Goal: Download file/media

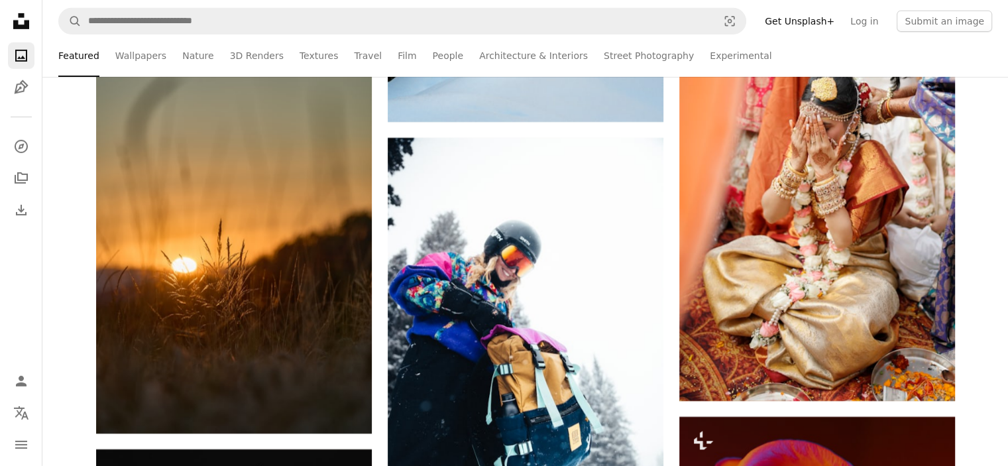
scroll to position [24537, 0]
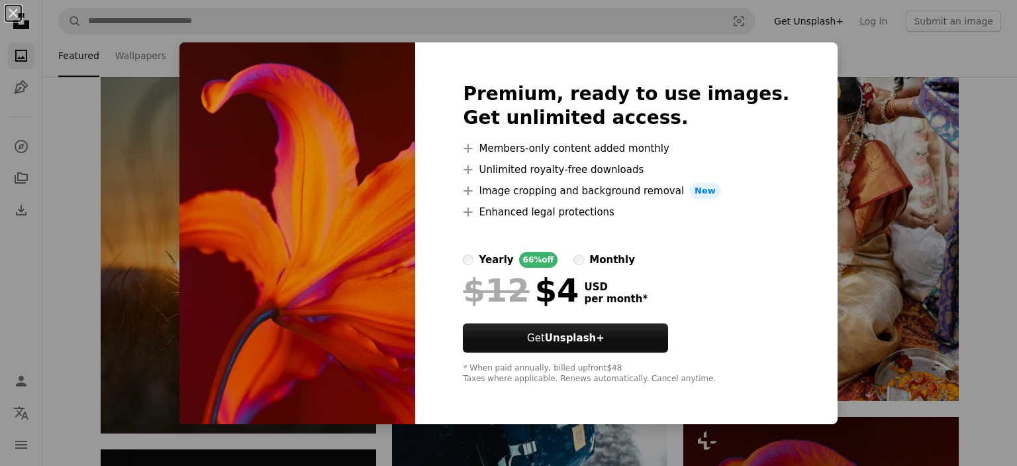
click at [910, 164] on div "An X shape Premium, ready to use images. Get unlimited access. A plus sign Memb…" at bounding box center [508, 233] width 1017 height 466
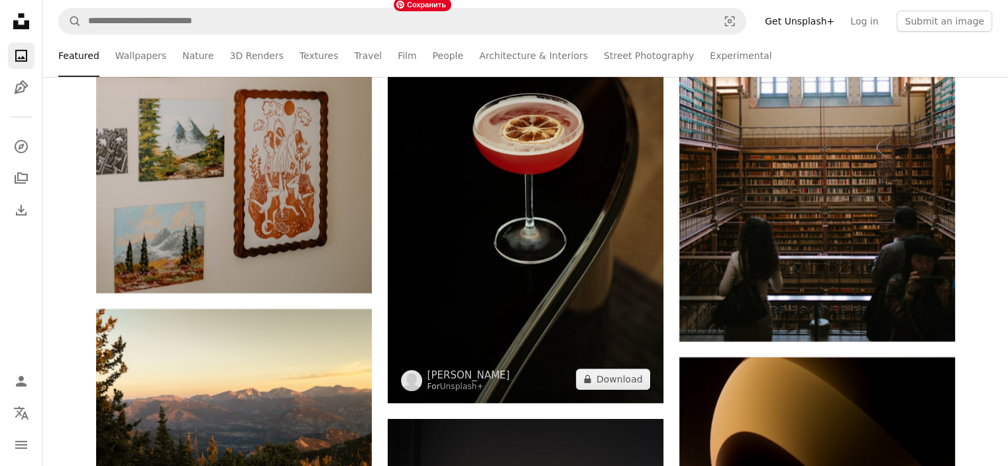
scroll to position [30830, 0]
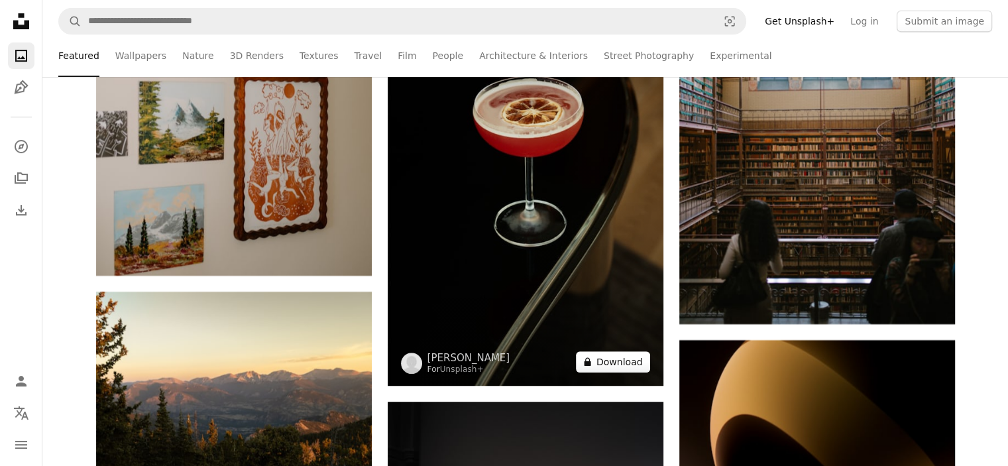
click at [623, 364] on button "A lock Download" at bounding box center [613, 361] width 74 height 21
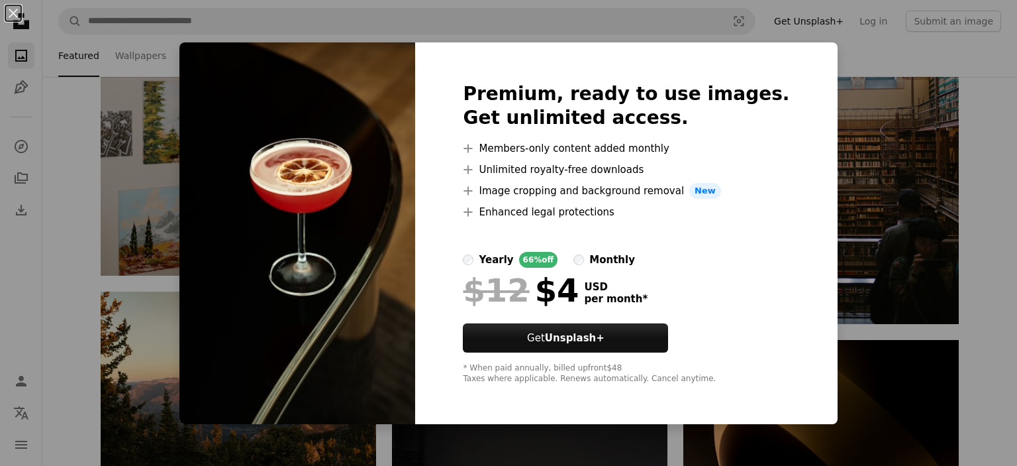
click at [864, 55] on div "An X shape Premium, ready to use images. Get unlimited access. A plus sign Memb…" at bounding box center [508, 233] width 1017 height 466
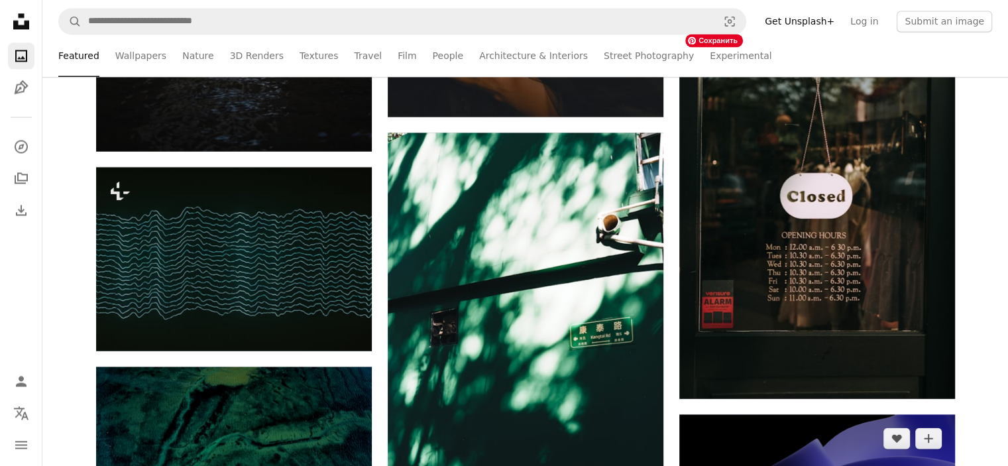
scroll to position [32221, 0]
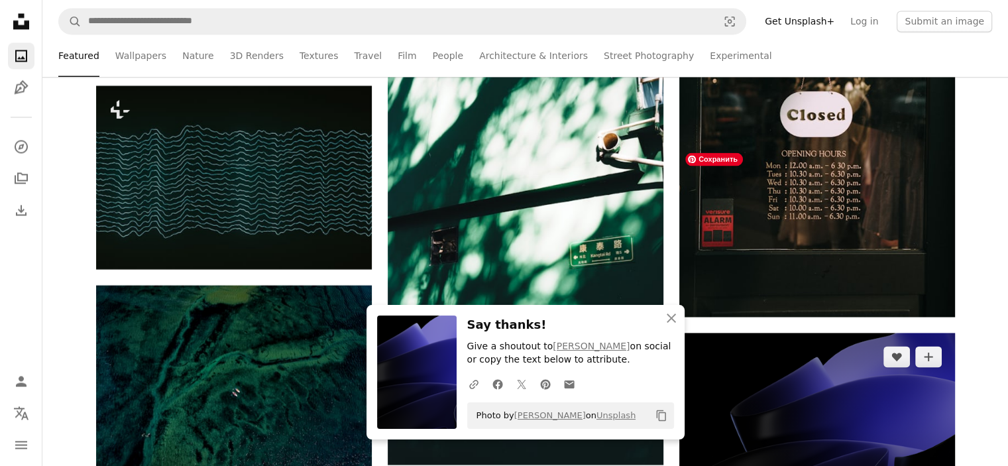
scroll to position [32553, 0]
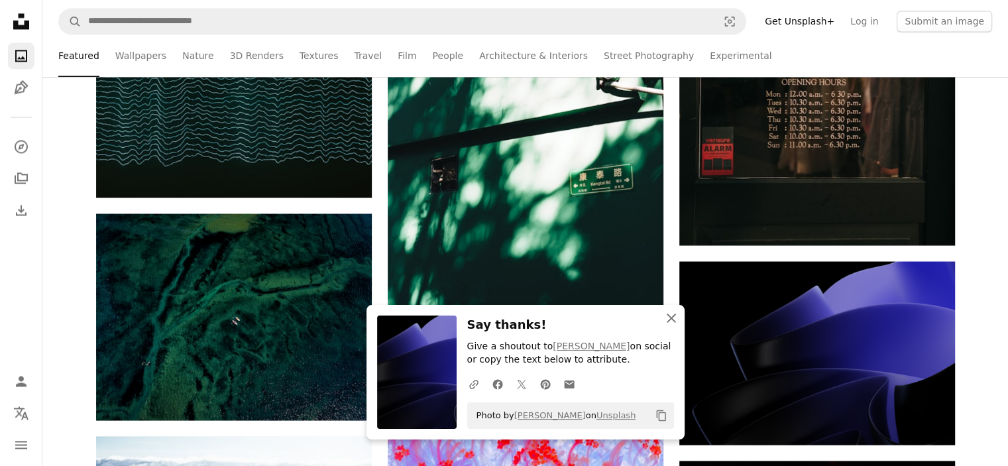
click at [667, 320] on icon "An X shape" at bounding box center [671, 318] width 16 height 16
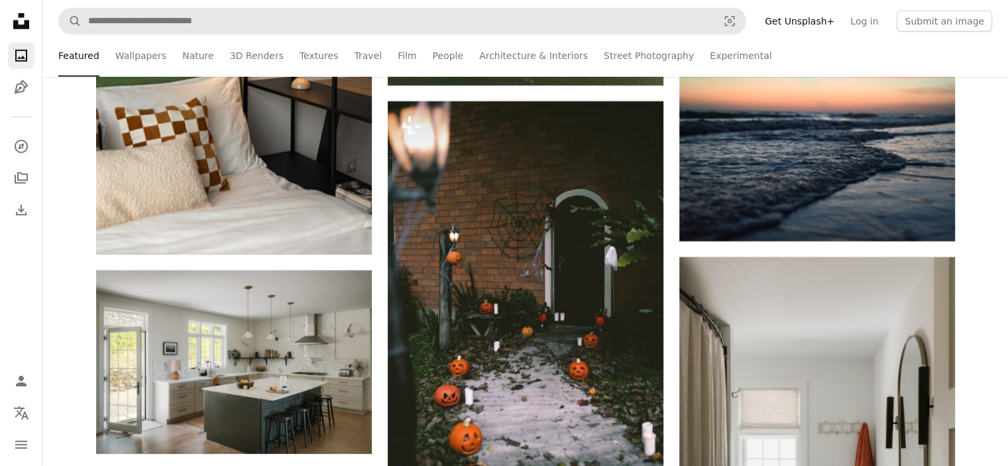
scroll to position [39905, 0]
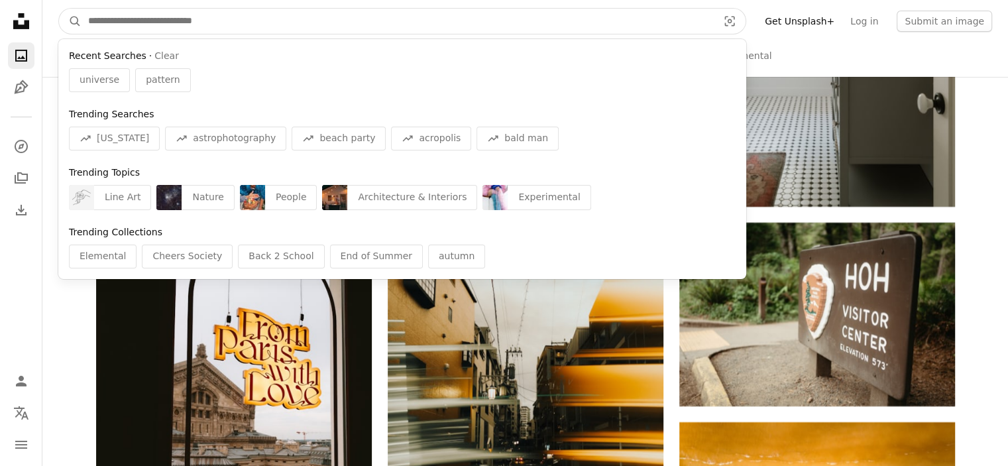
click at [288, 16] on input "Find visuals sitewide" at bounding box center [397, 21] width 632 height 25
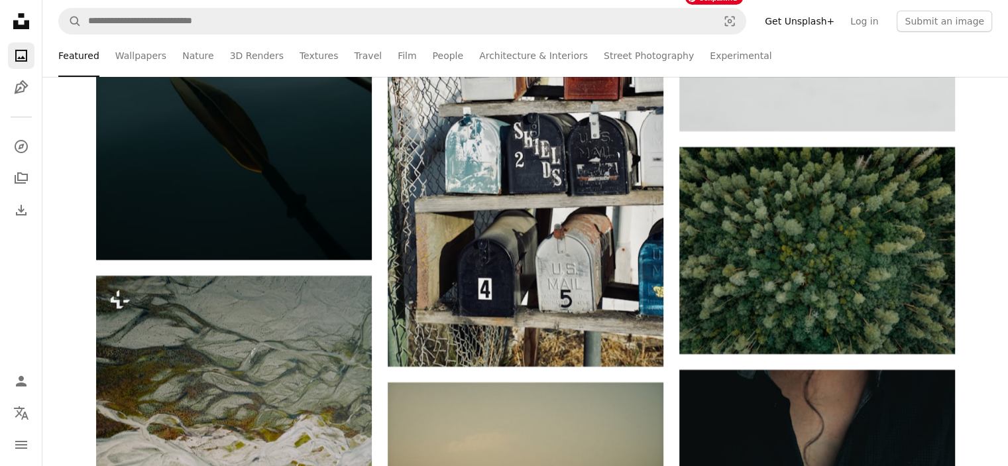
scroll to position [50637, 0]
